Goal: Navigation & Orientation: Understand site structure

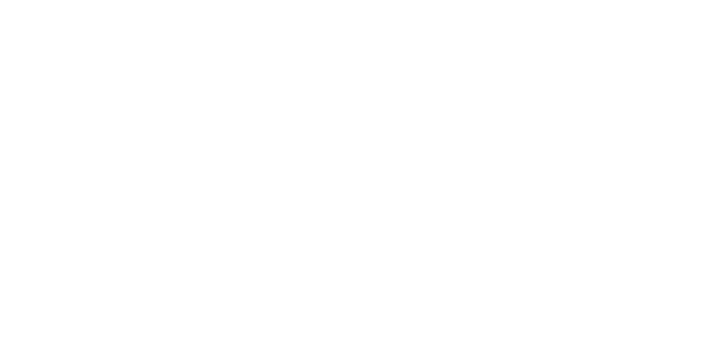
click at [445, 103] on div at bounding box center [361, 171] width 723 height 342
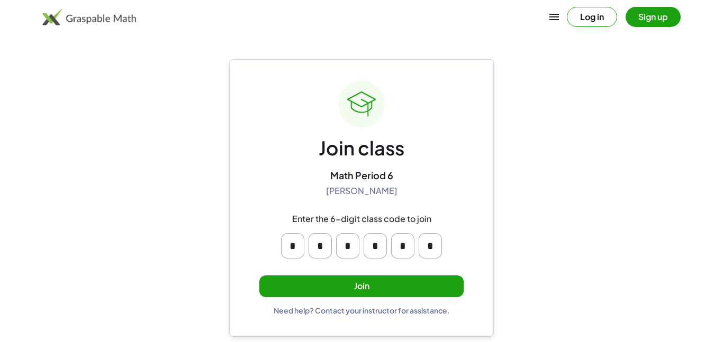
click at [397, 282] on button "Join" at bounding box center [361, 287] width 204 height 22
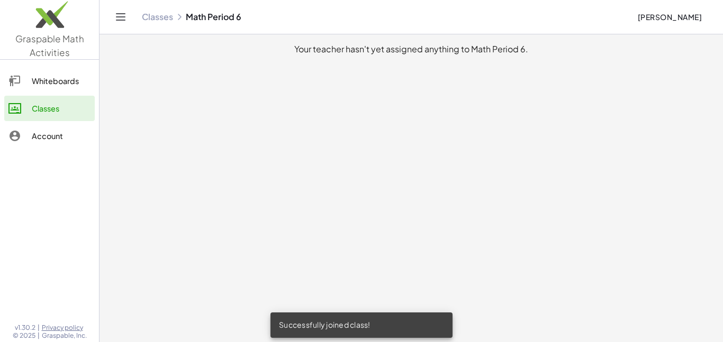
click at [58, 93] on link "Whiteboards" at bounding box center [49, 80] width 90 height 25
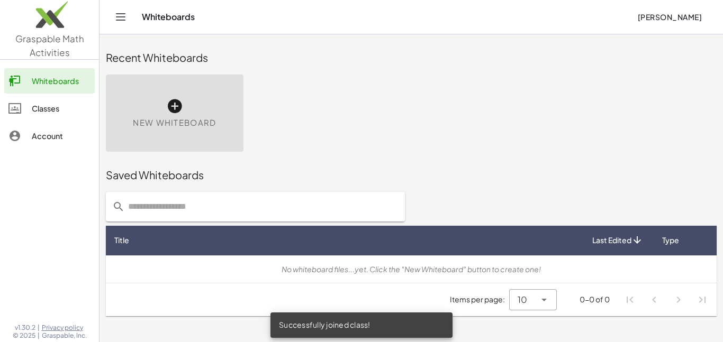
click at [57, 141] on div "Account" at bounding box center [61, 136] width 59 height 13
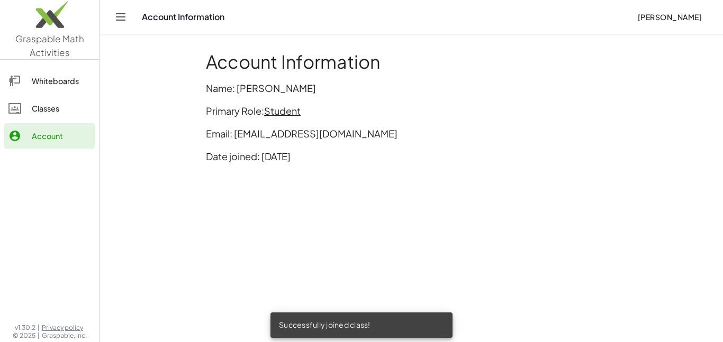
click at [58, 107] on div "Classes" at bounding box center [61, 108] width 59 height 13
